Goal: Task Accomplishment & Management: Manage account settings

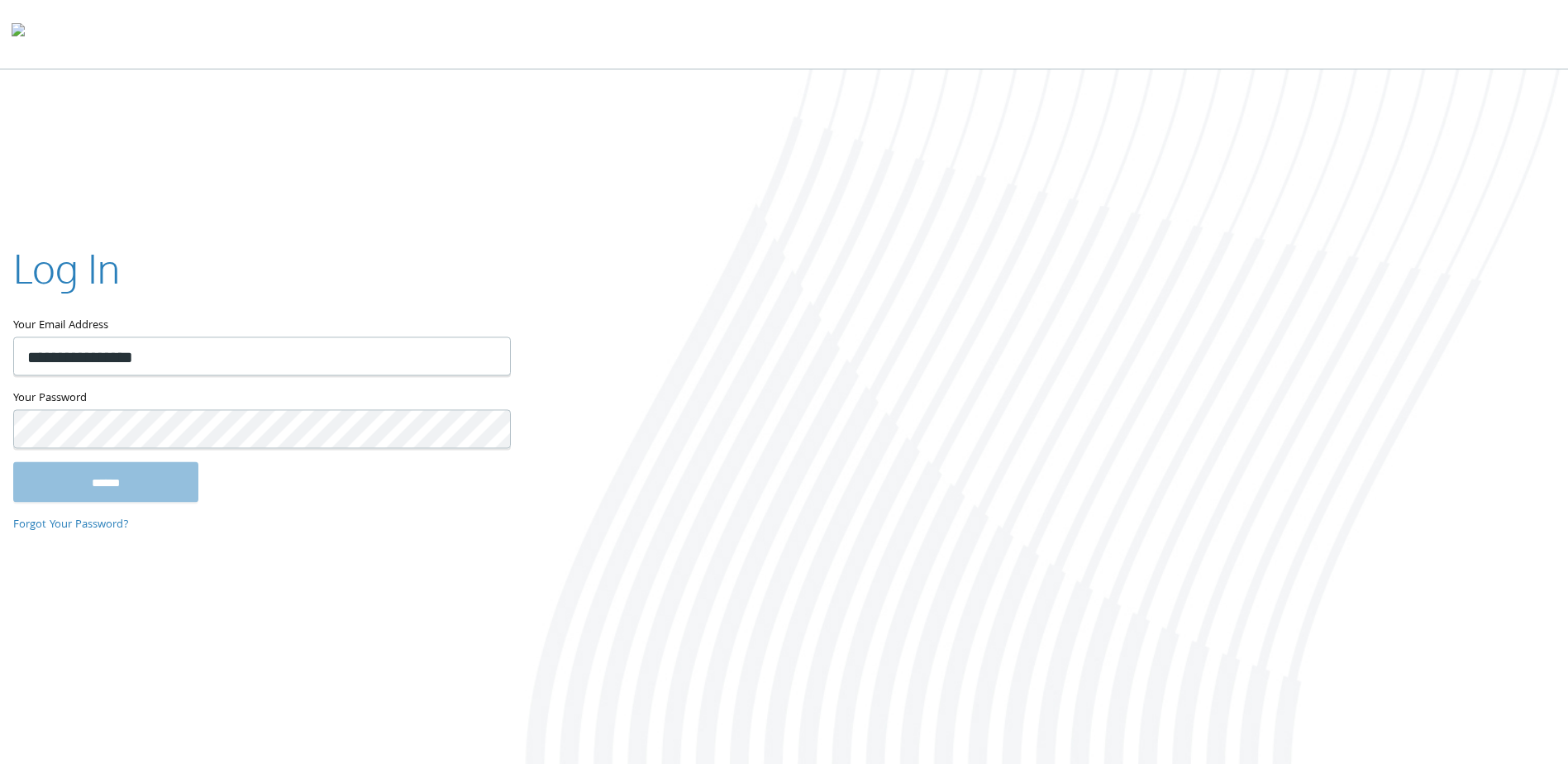
type input "**********"
click at [143, 476] on input "******" at bounding box center [106, 482] width 185 height 40
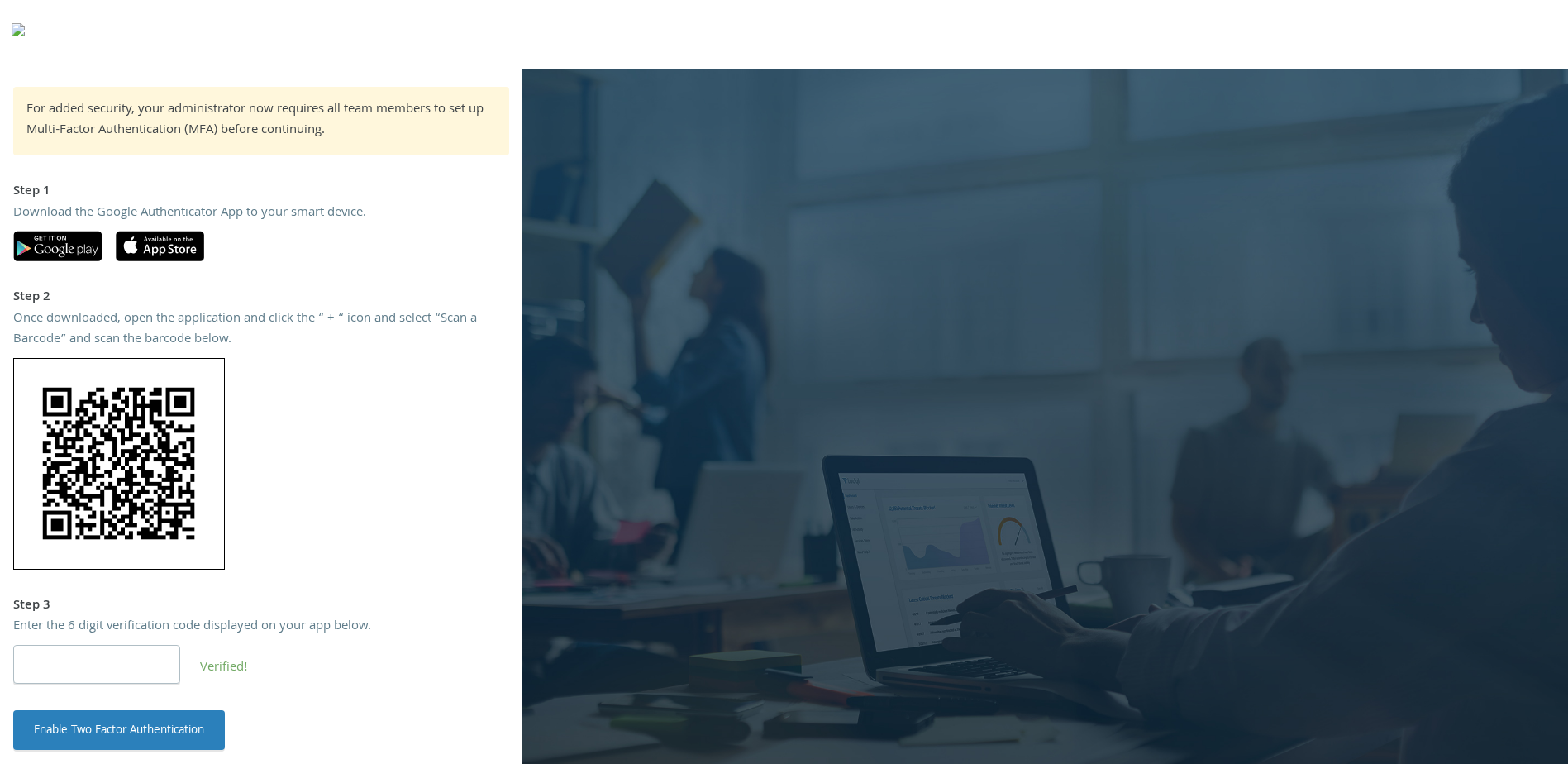
type input "******"
click at [173, 735] on button "Enable Two Factor Authentication" at bounding box center [119, 730] width 212 height 40
